Goal: Information Seeking & Learning: Learn about a topic

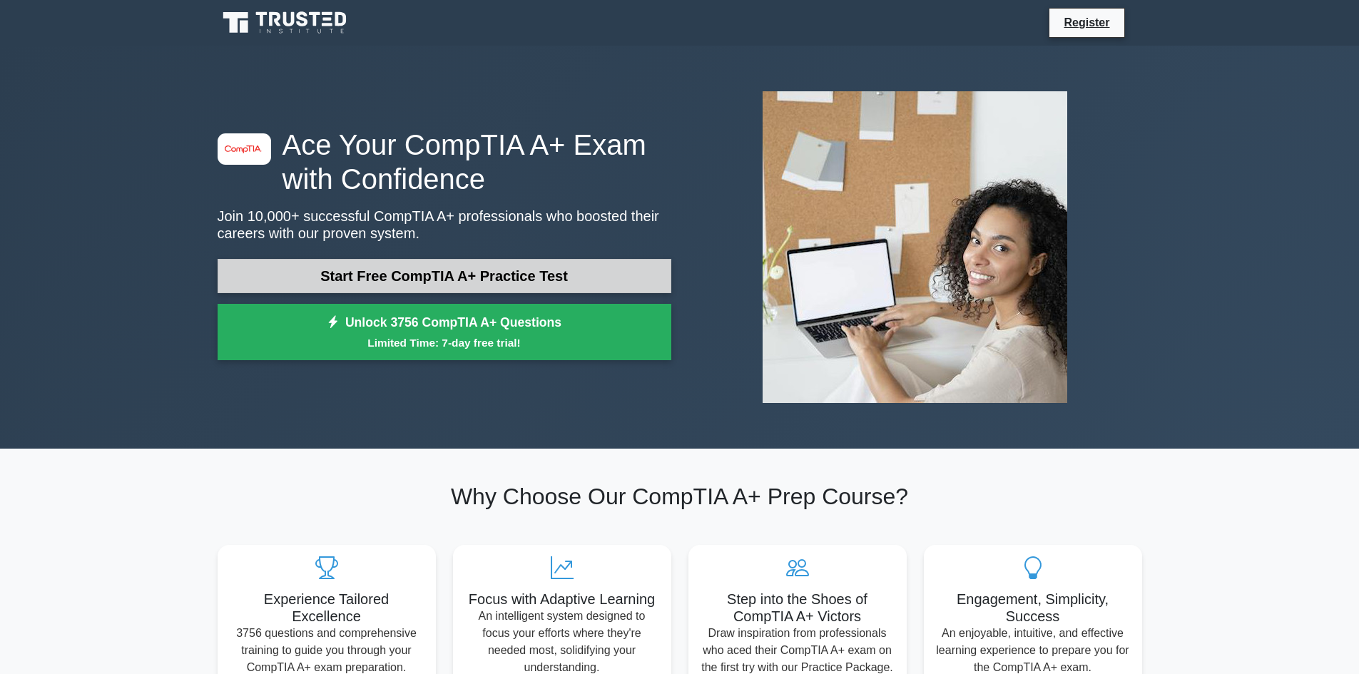
click at [451, 280] on link "Start Free CompTIA A+ Practice Test" at bounding box center [445, 276] width 454 height 34
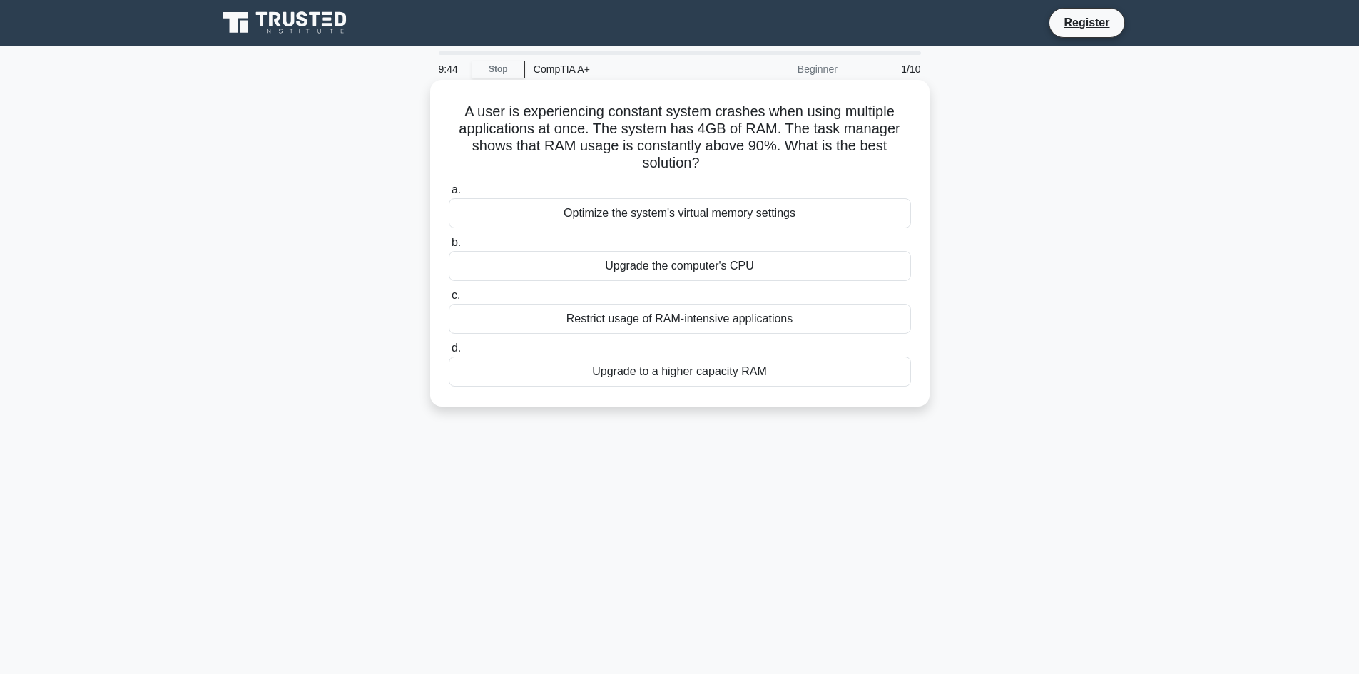
click at [766, 376] on div "Upgrade to a higher capacity RAM" at bounding box center [680, 372] width 462 height 30
click at [449, 353] on input "d. Upgrade to a higher capacity RAM" at bounding box center [449, 348] width 0 height 9
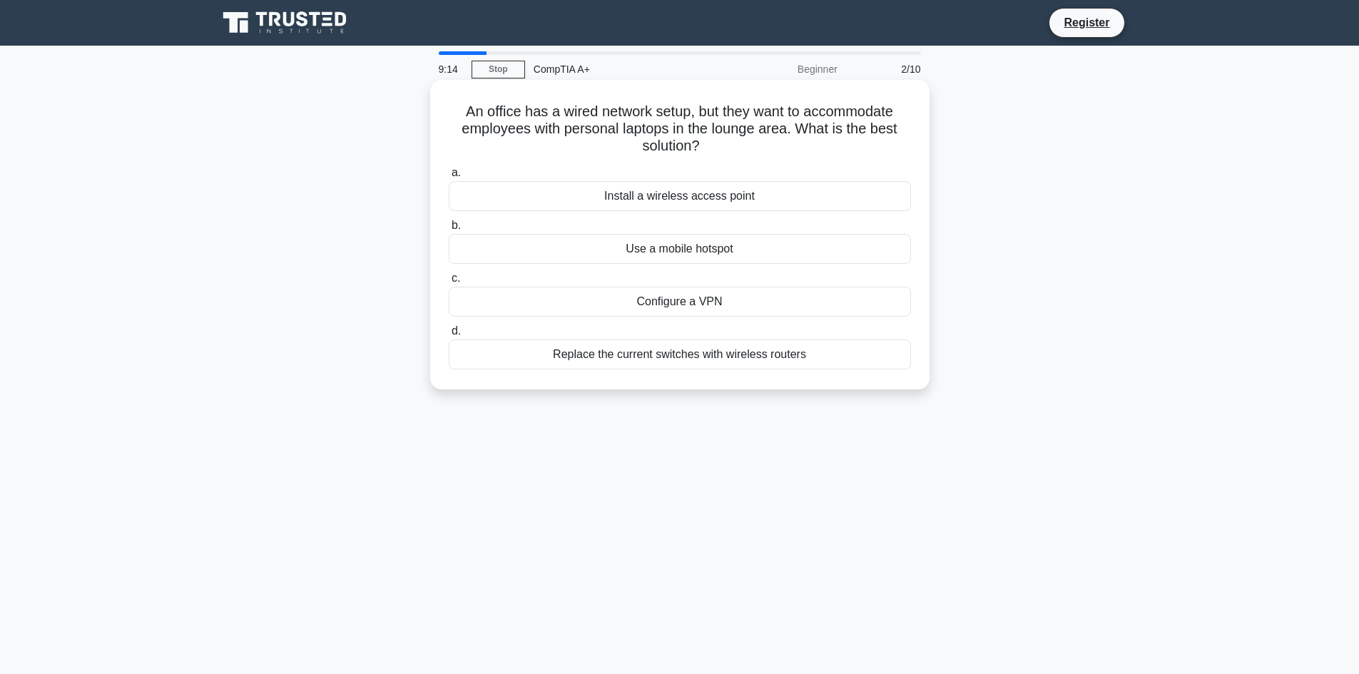
click at [767, 198] on div "Install a wireless access point" at bounding box center [680, 196] width 462 height 30
click at [449, 178] on input "a. Install a wireless access point" at bounding box center [449, 172] width 0 height 9
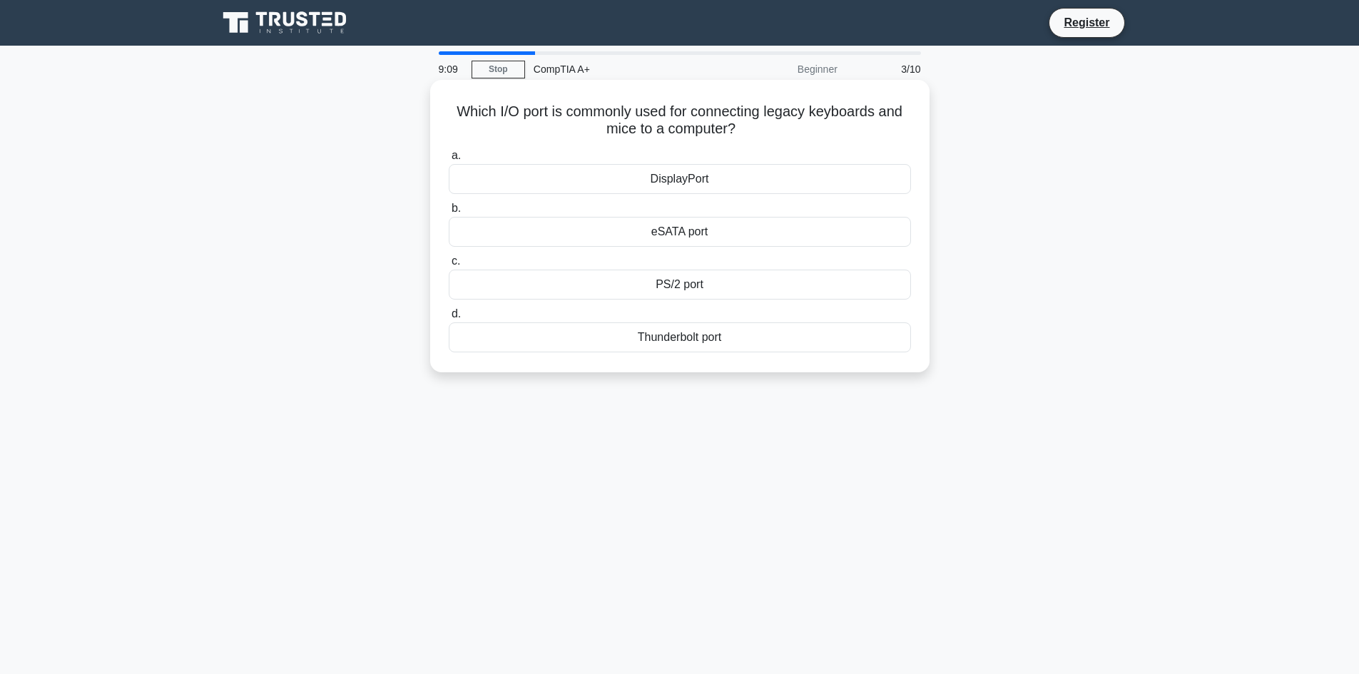
click at [752, 287] on div "PS/2 port" at bounding box center [680, 285] width 462 height 30
click at [449, 266] on input "c. PS/2 port" at bounding box center [449, 261] width 0 height 9
click at [759, 300] on div "Turn off display" at bounding box center [680, 285] width 462 height 30
click at [449, 266] on input "c. Turn off display" at bounding box center [449, 261] width 0 height 9
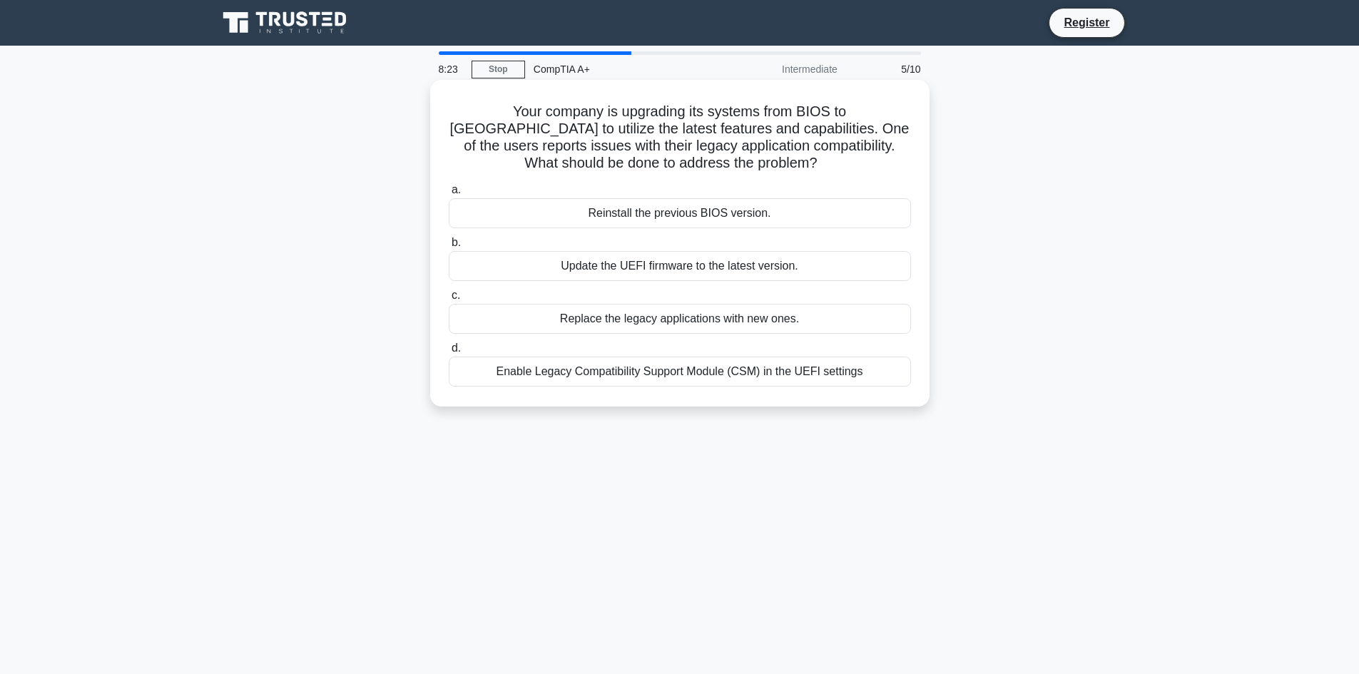
click at [847, 366] on div "Enable Legacy Compatibility Support Module (CSM) in the UEFI settings" at bounding box center [680, 372] width 462 height 30
click at [449, 353] on input "d. Enable Legacy Compatibility Support Module (CSM) in the UEFI settings" at bounding box center [449, 348] width 0 height 9
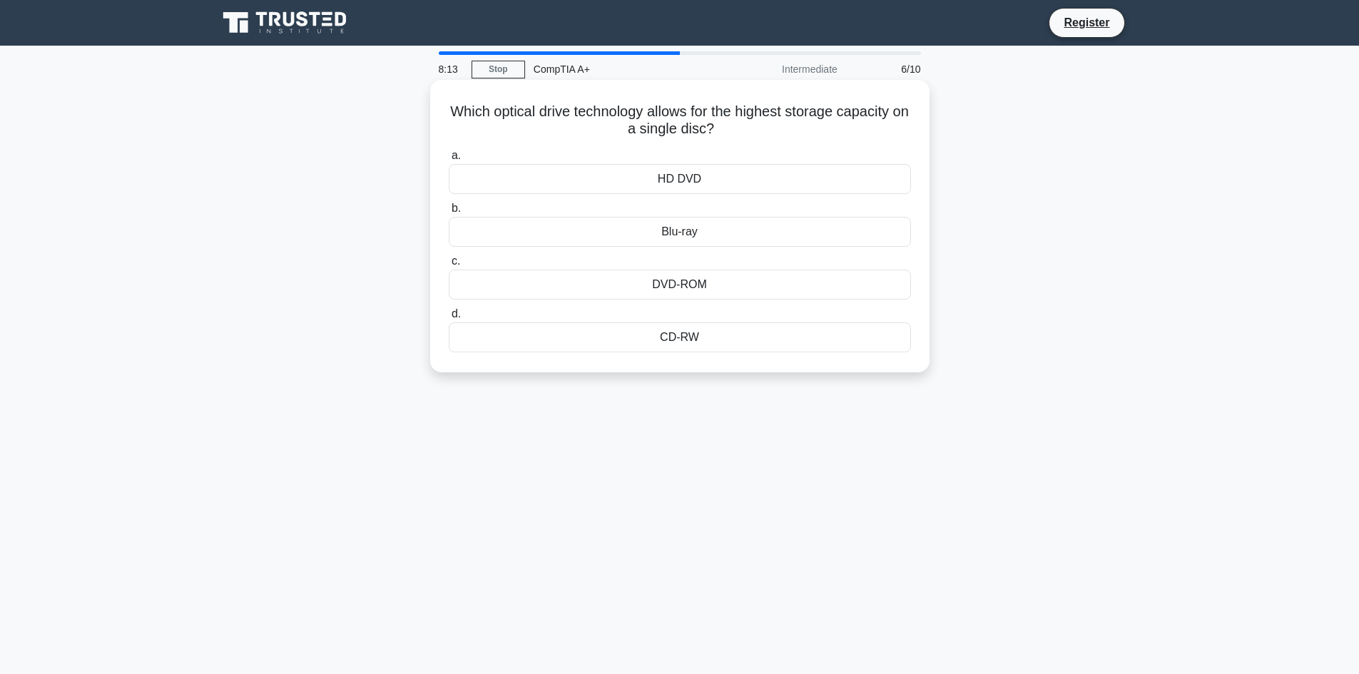
click at [782, 235] on div "Blu-ray" at bounding box center [680, 232] width 462 height 30
click at [449, 213] on input "b. Blu-ray" at bounding box center [449, 208] width 0 height 9
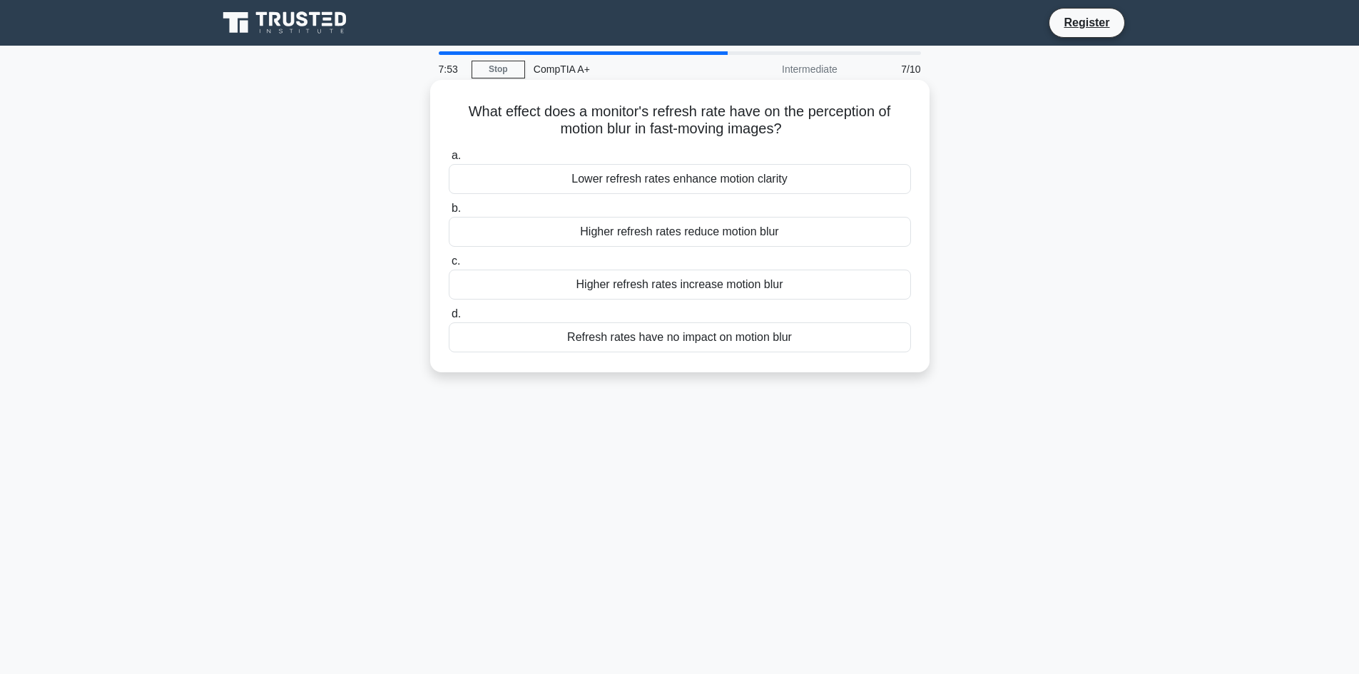
click at [782, 235] on div "Higher refresh rates reduce motion blur" at bounding box center [680, 232] width 462 height 30
click at [449, 213] on input "b. Higher refresh rates reduce motion blur" at bounding box center [449, 208] width 0 height 9
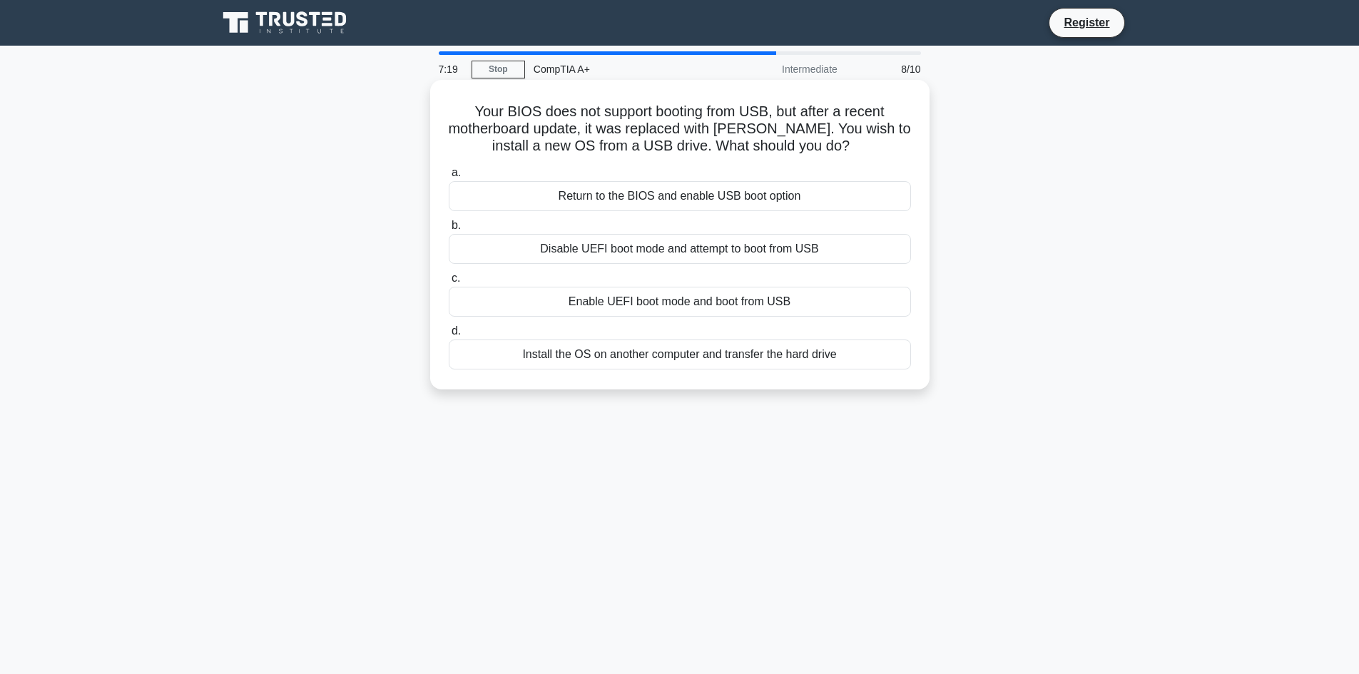
click at [778, 298] on div "Enable UEFI boot mode and boot from USB" at bounding box center [680, 302] width 462 height 30
click at [449, 283] on input "c. Enable UEFI boot mode and boot from USB" at bounding box center [449, 278] width 0 height 9
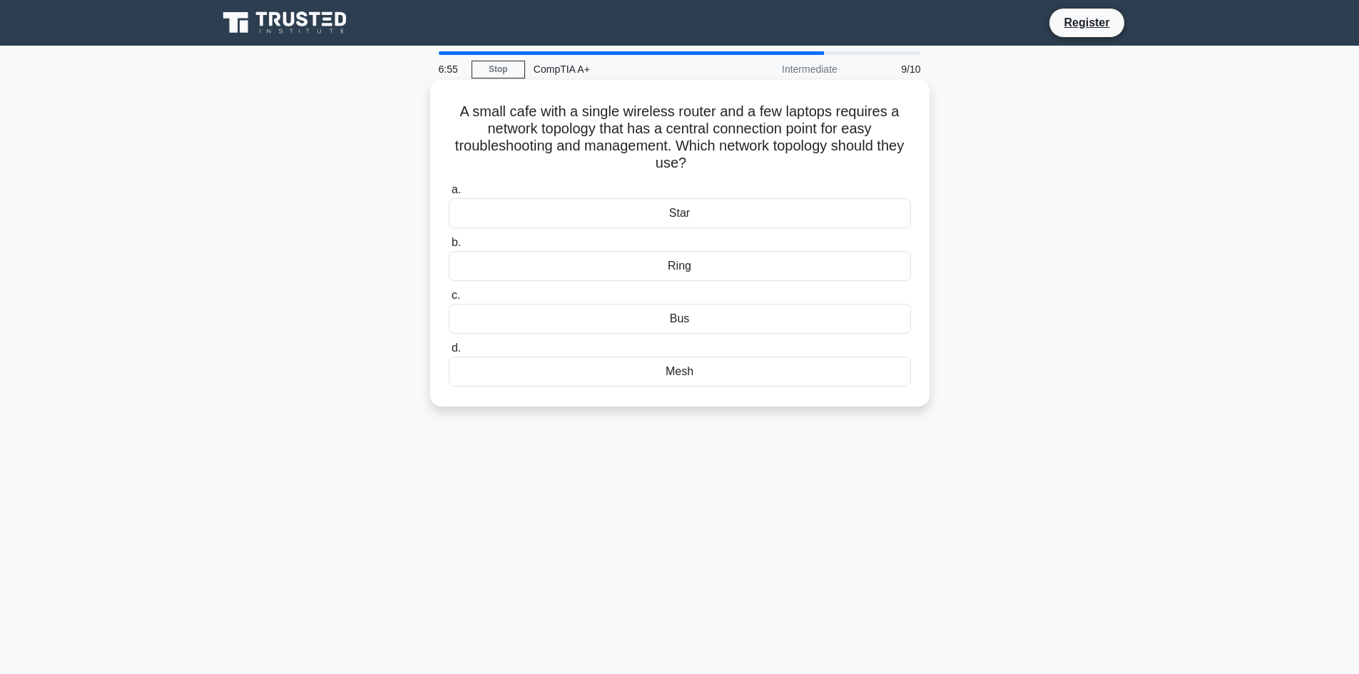
click at [750, 372] on div "Mesh" at bounding box center [680, 372] width 462 height 30
click at [449, 353] on input "d. Mesh" at bounding box center [449, 348] width 0 height 9
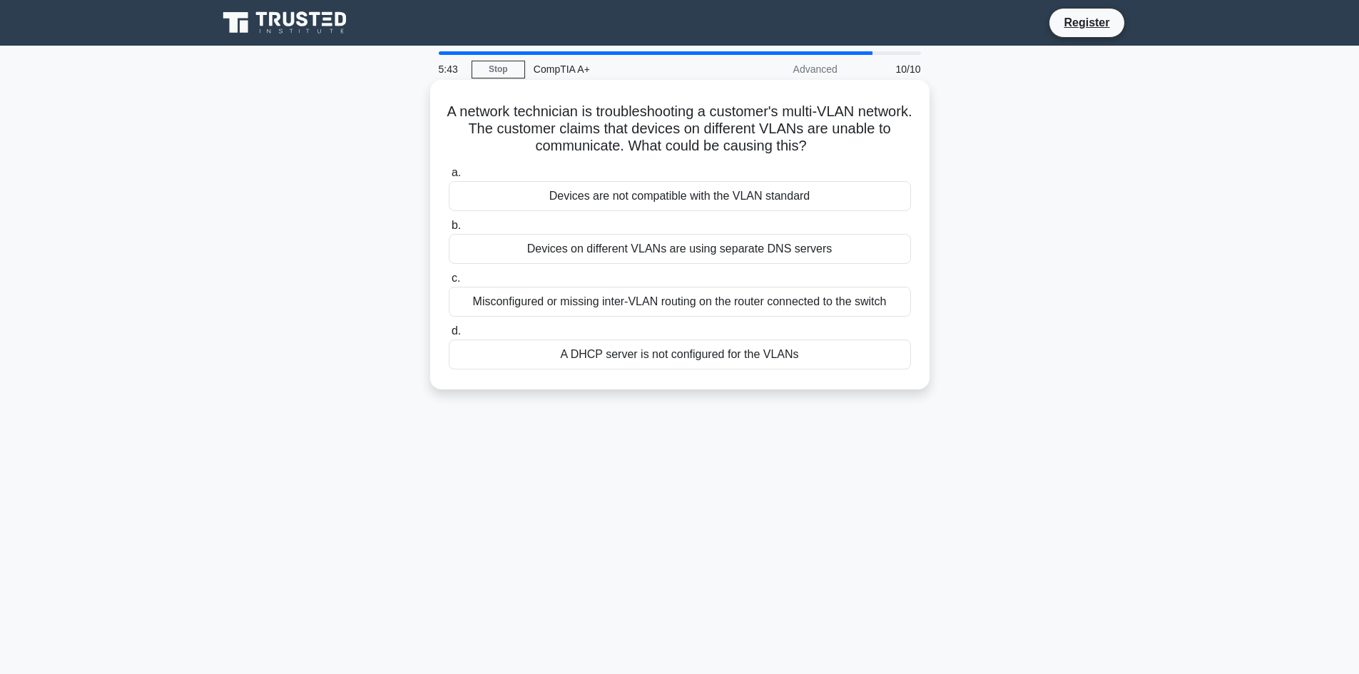
click at [820, 359] on div "A DHCP server is not configured for the VLANs" at bounding box center [680, 355] width 462 height 30
click at [449, 336] on input "d. A DHCP server is not configured for the VLANs" at bounding box center [449, 331] width 0 height 9
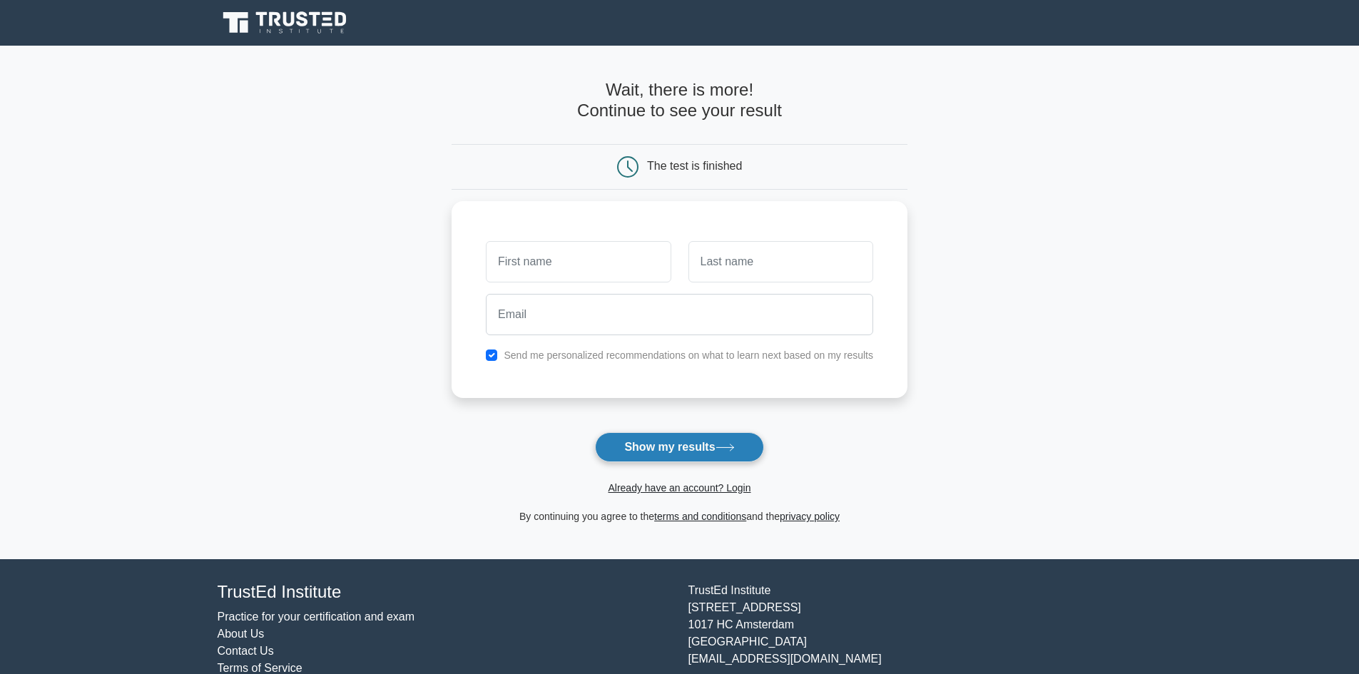
click at [667, 445] on button "Show my results" at bounding box center [679, 447] width 168 height 30
click at [496, 352] on input "checkbox" at bounding box center [491, 351] width 11 height 11
checkbox input "false"
click at [566, 264] on input "text" at bounding box center [578, 258] width 185 height 41
type input "bob"
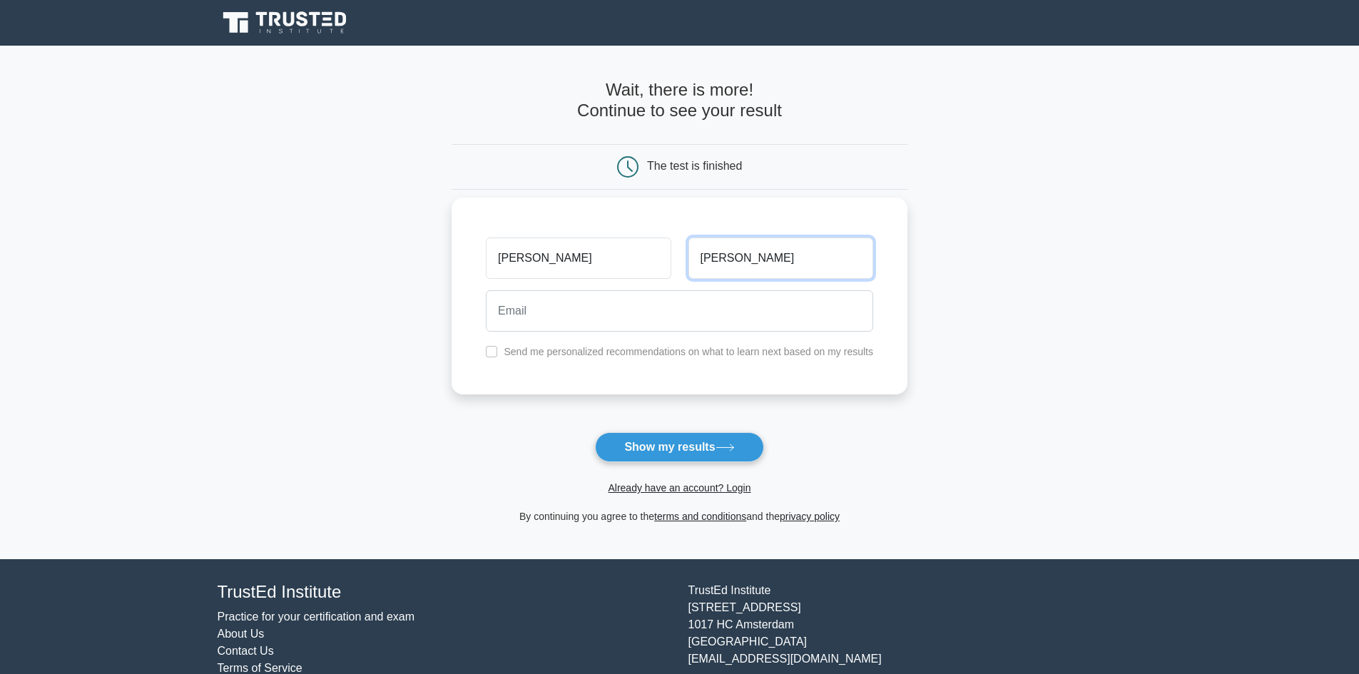
type input "barker"
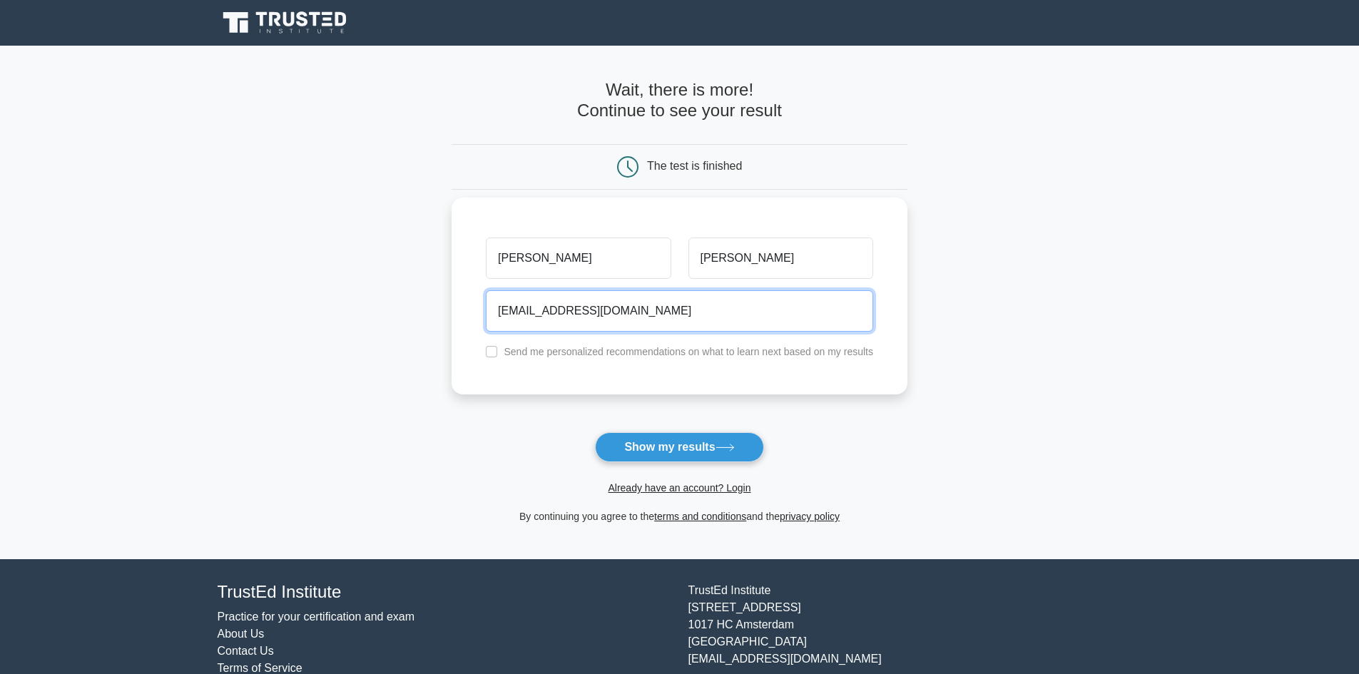
type input "noemail@noemail.com"
click at [595, 432] on button "Show my results" at bounding box center [679, 447] width 168 height 30
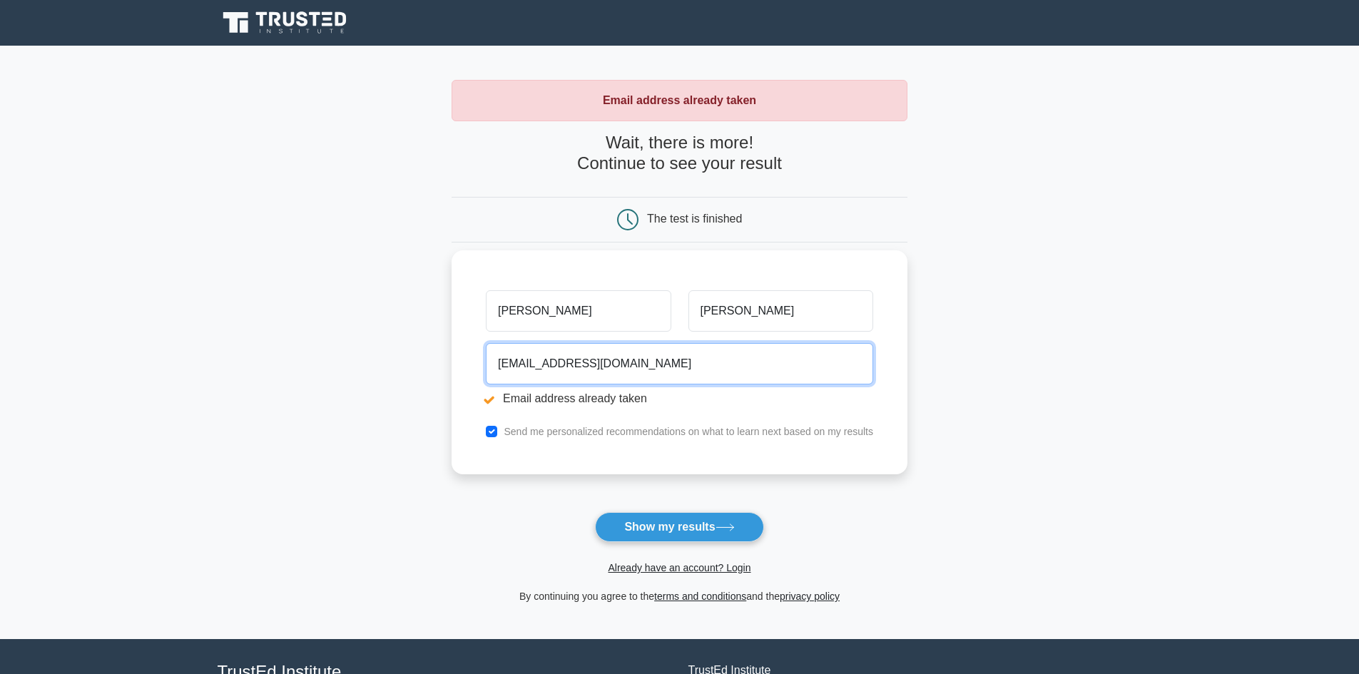
click at [511, 367] on input "noemail@noemail.com" at bounding box center [679, 363] width 387 height 41
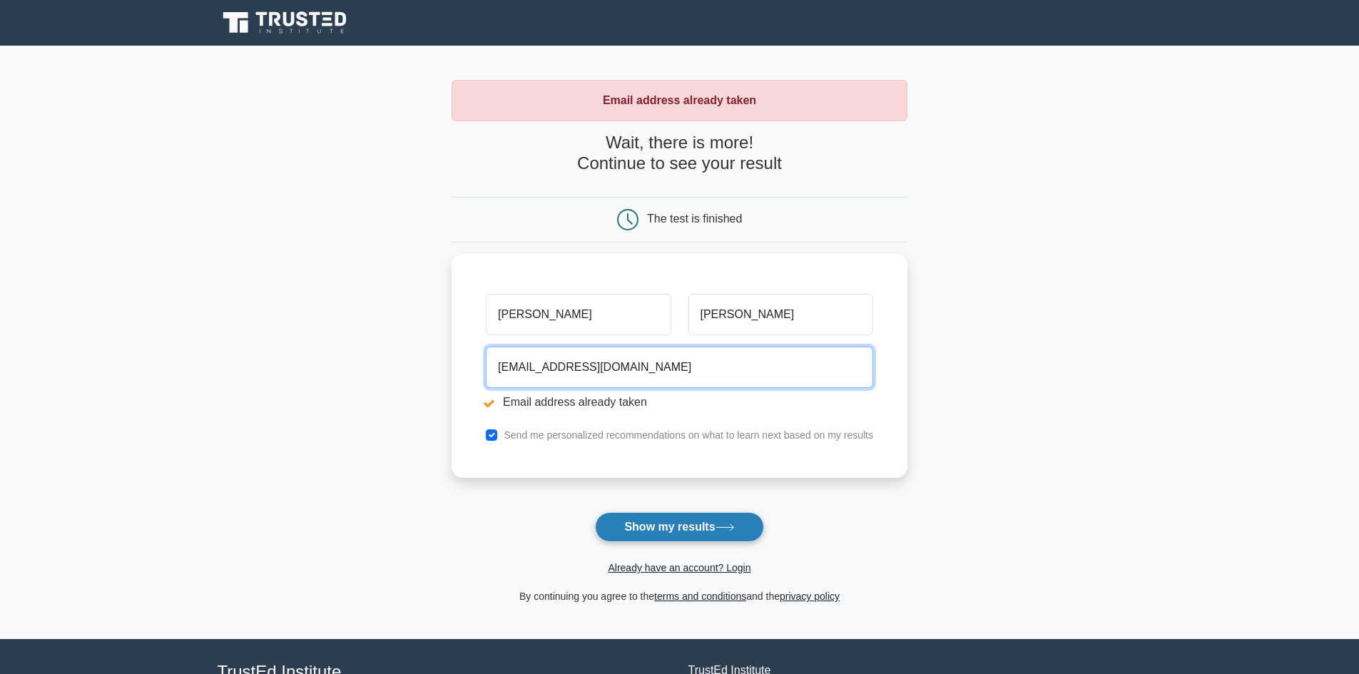
type input "nokingsemail@noemail.com"
click at [693, 522] on button "Show my results" at bounding box center [679, 527] width 168 height 30
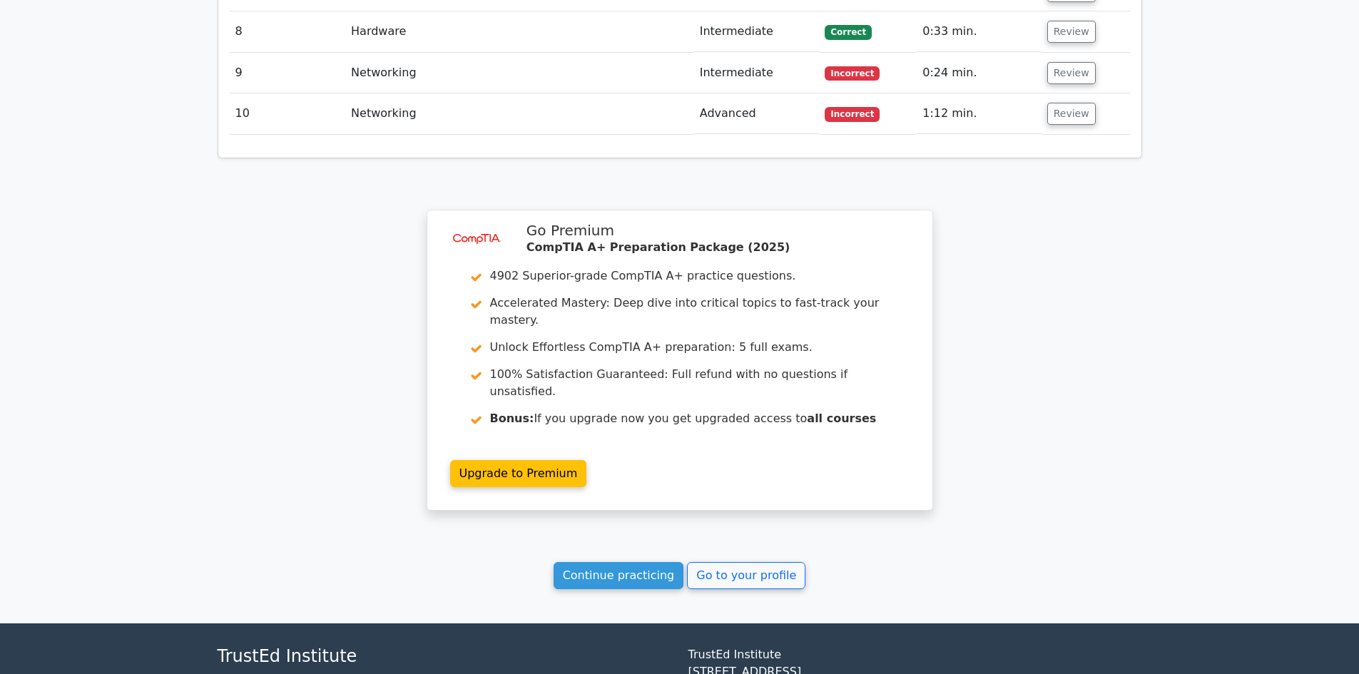
scroll to position [1498, 0]
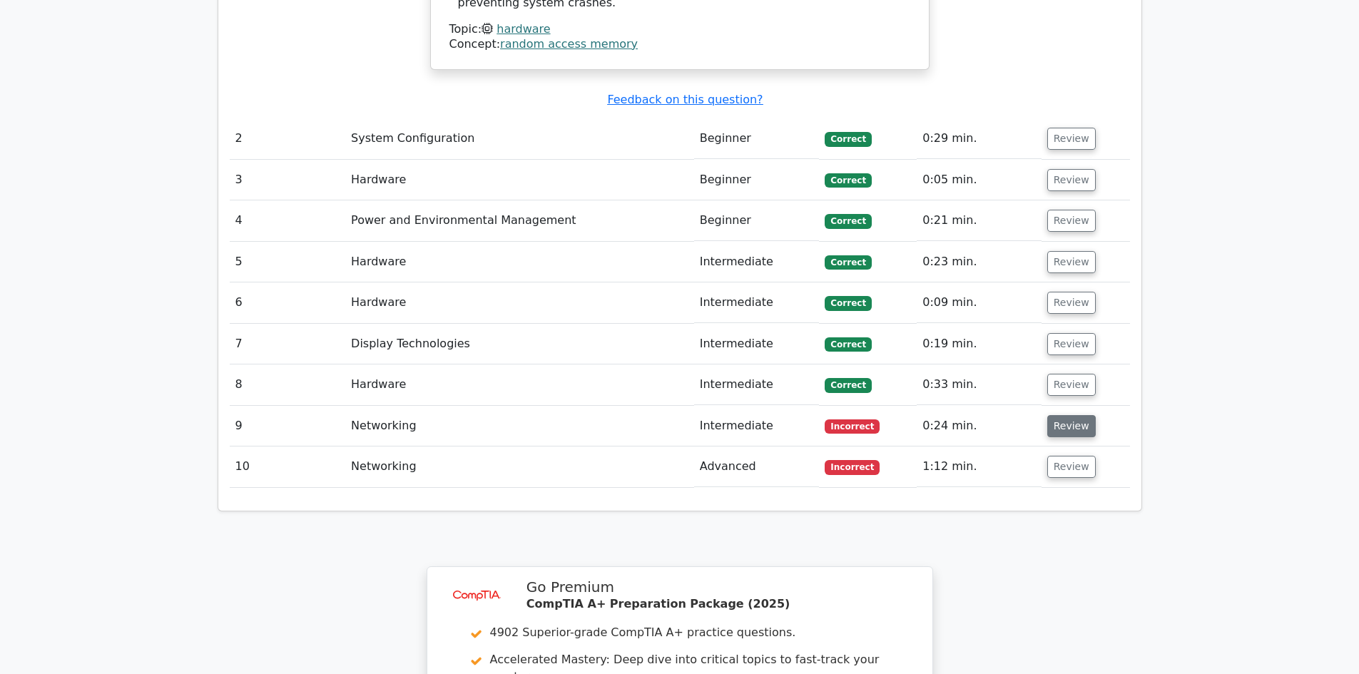
click at [1061, 415] on button "Review" at bounding box center [1071, 426] width 49 height 22
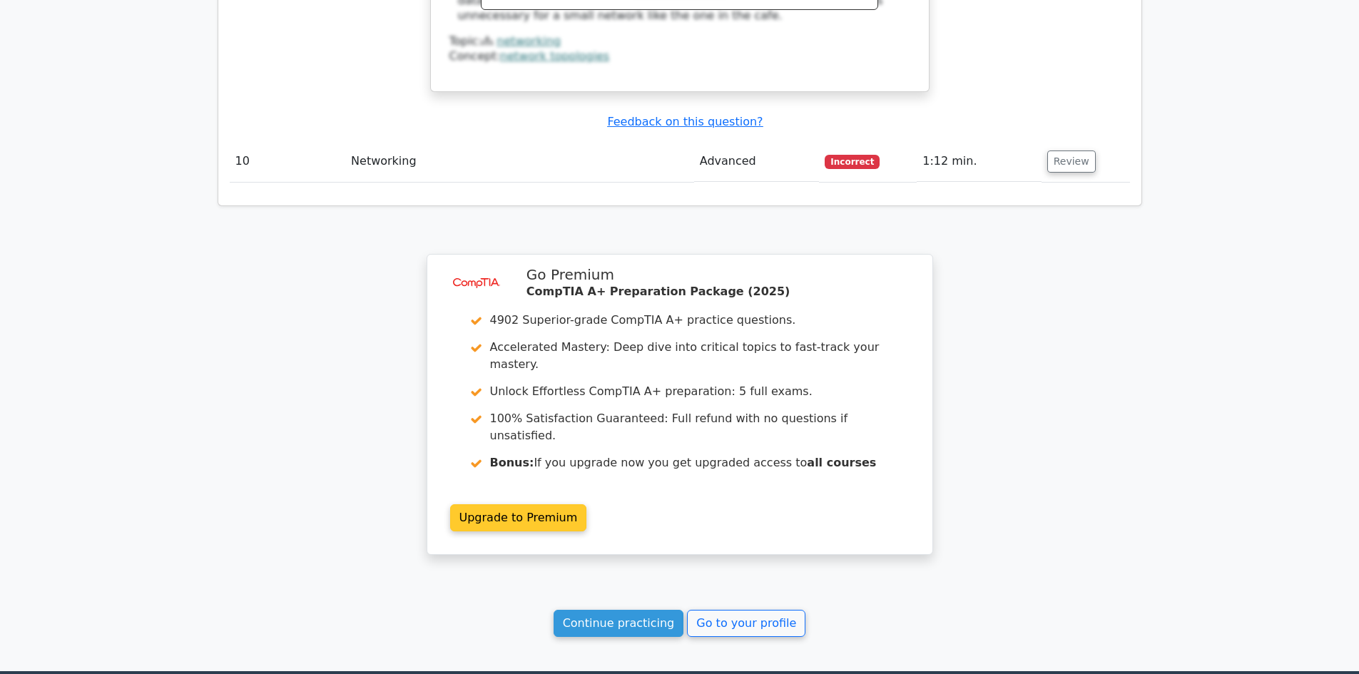
scroll to position [2525, 0]
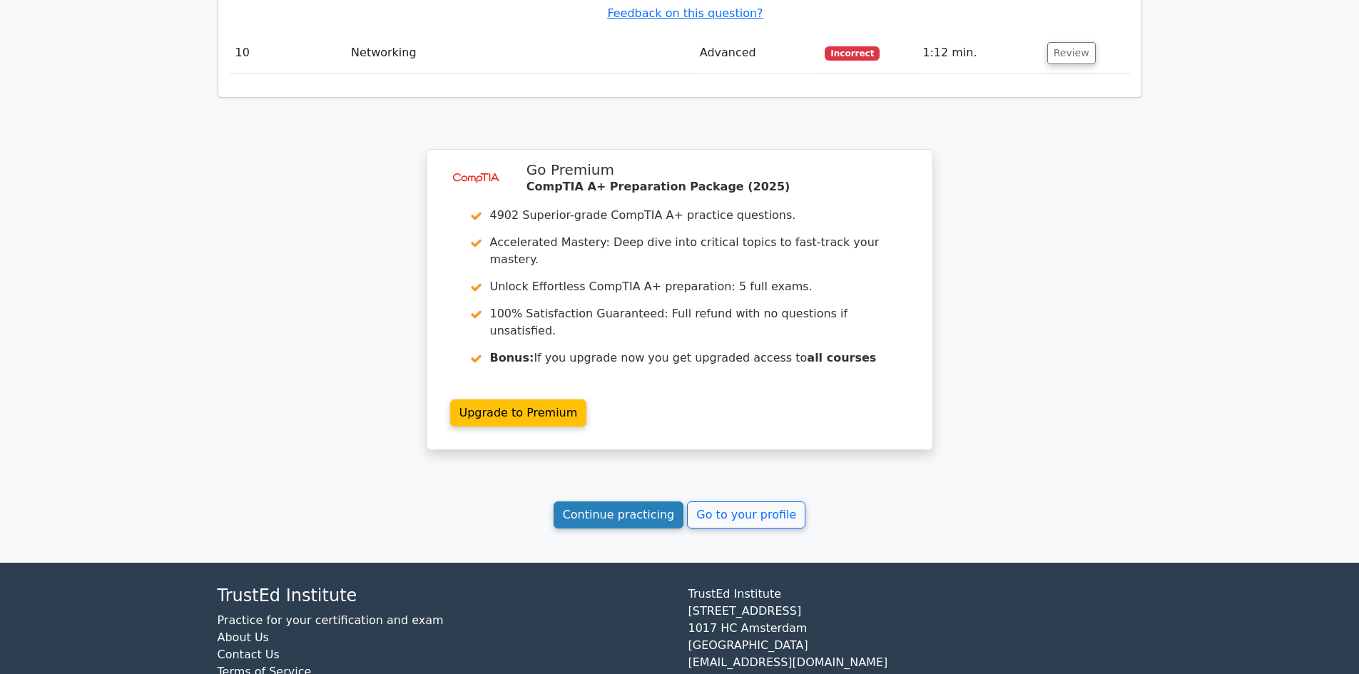
click at [621, 501] on link "Continue practicing" at bounding box center [618, 514] width 131 height 27
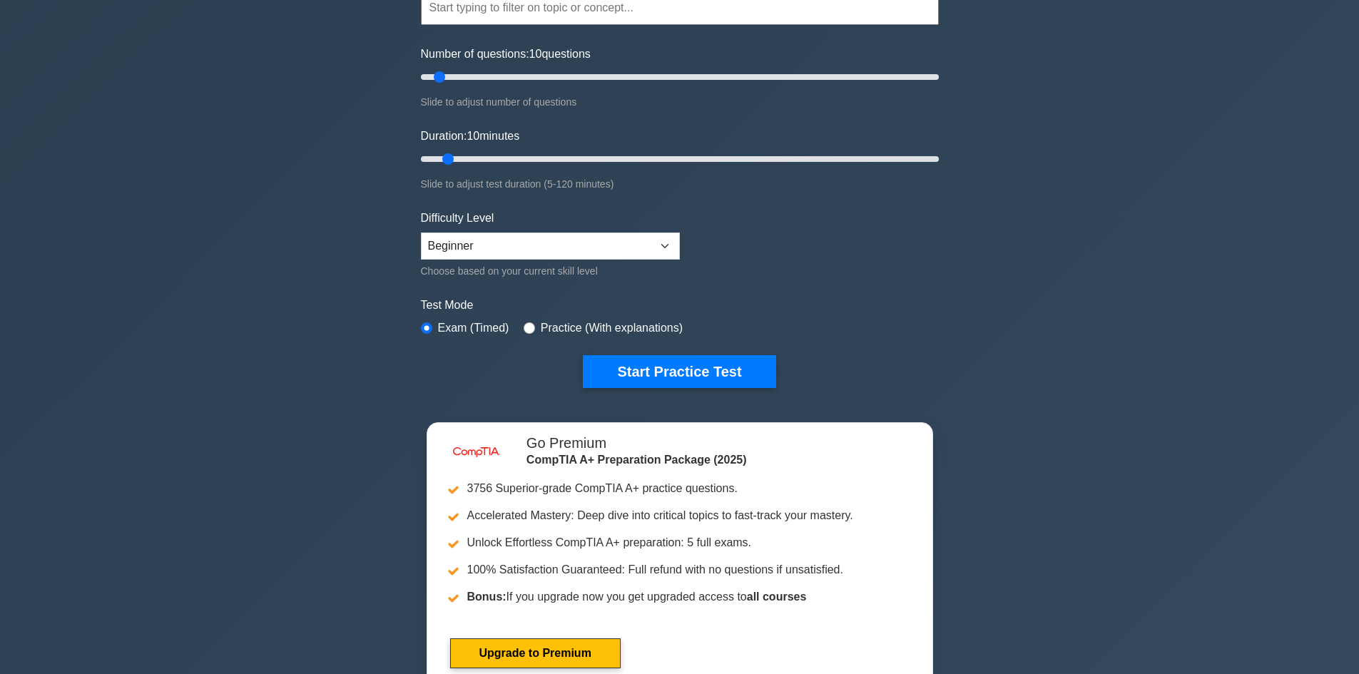
scroll to position [143, 0]
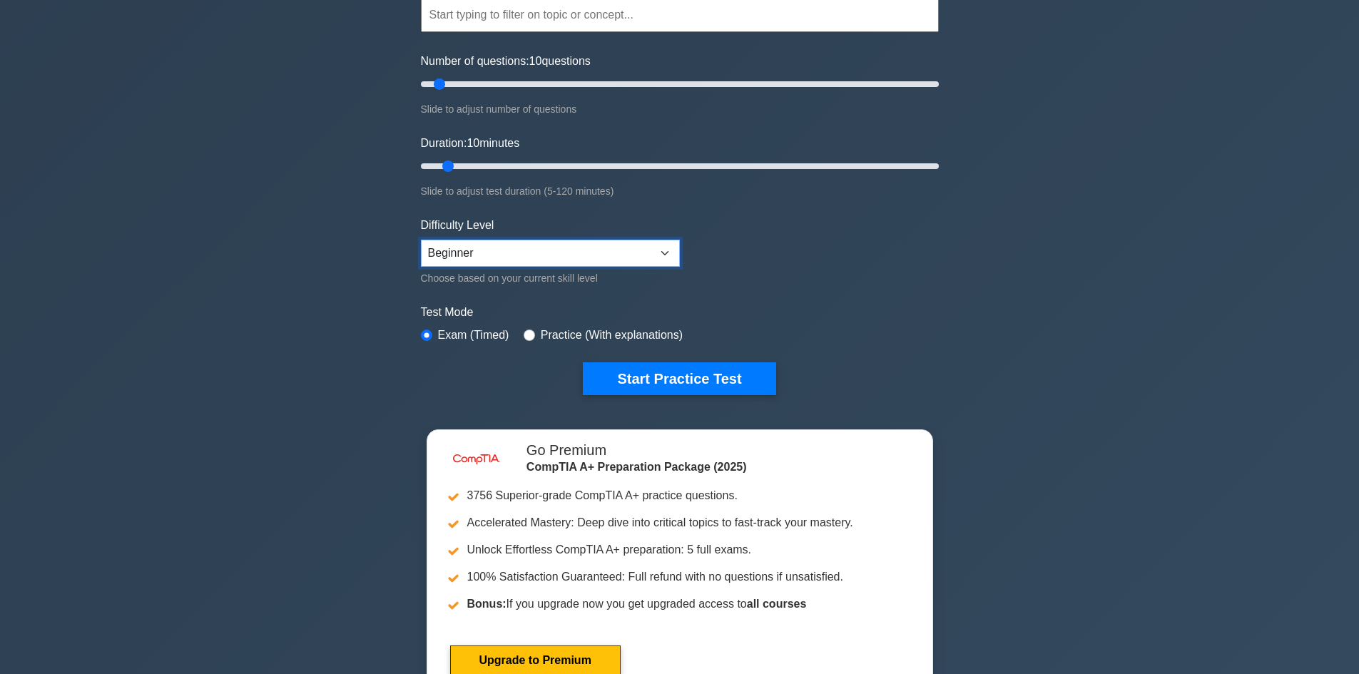
click at [541, 264] on select "Beginner Intermediate Expert" at bounding box center [550, 253] width 259 height 27
select select "intermediate"
click at [421, 240] on select "Beginner Intermediate Expert" at bounding box center [550, 253] width 259 height 27
click at [700, 381] on button "Start Practice Test" at bounding box center [679, 378] width 193 height 33
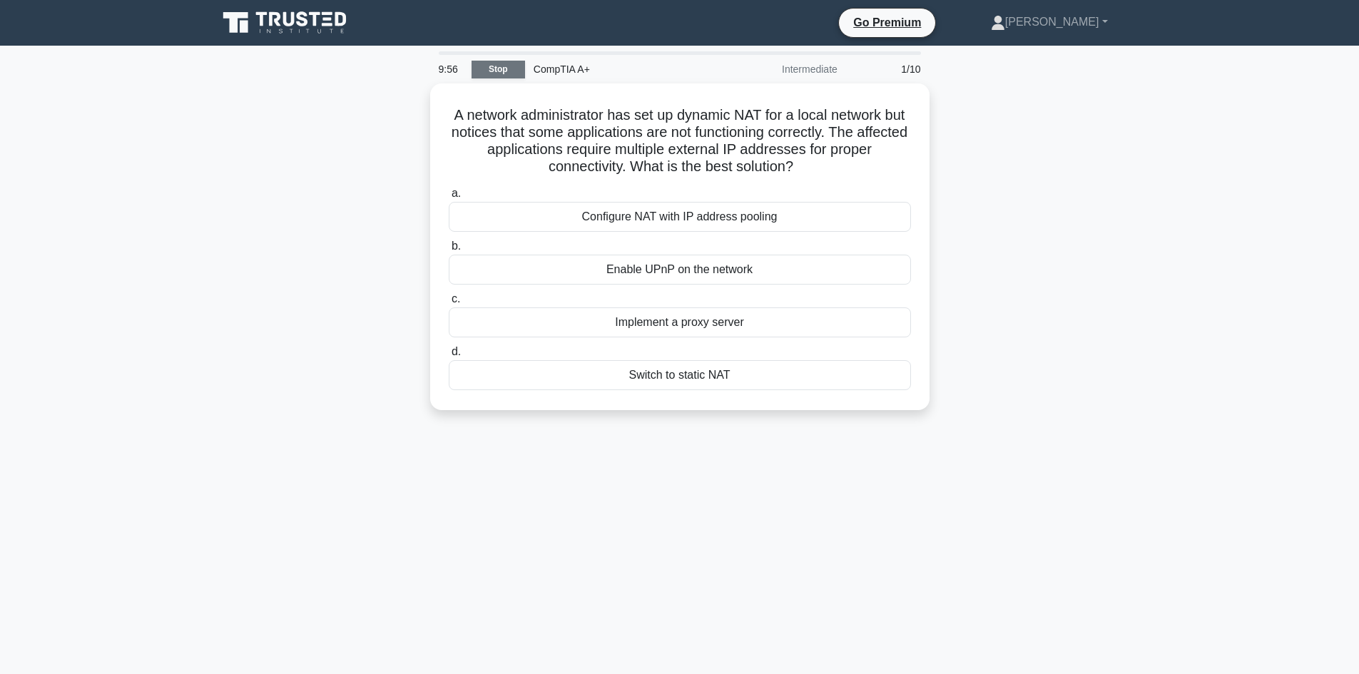
click at [501, 69] on link "Stop" at bounding box center [497, 70] width 53 height 18
